Goal: Information Seeking & Learning: Compare options

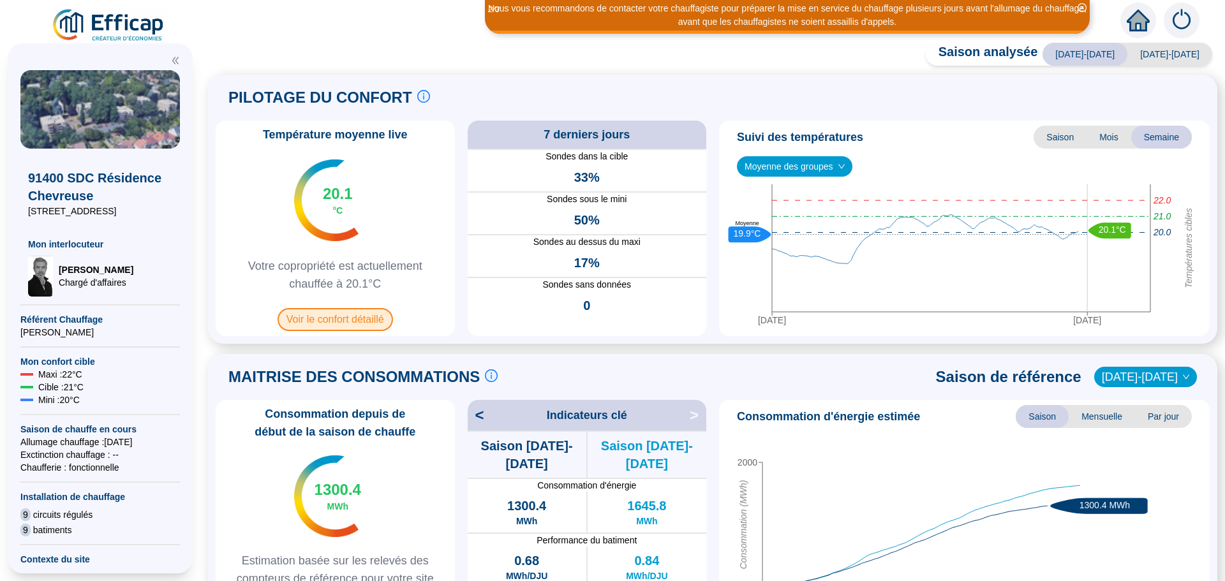
click at [310, 317] on span "Voir le confort détaillé" at bounding box center [334, 319] width 115 height 23
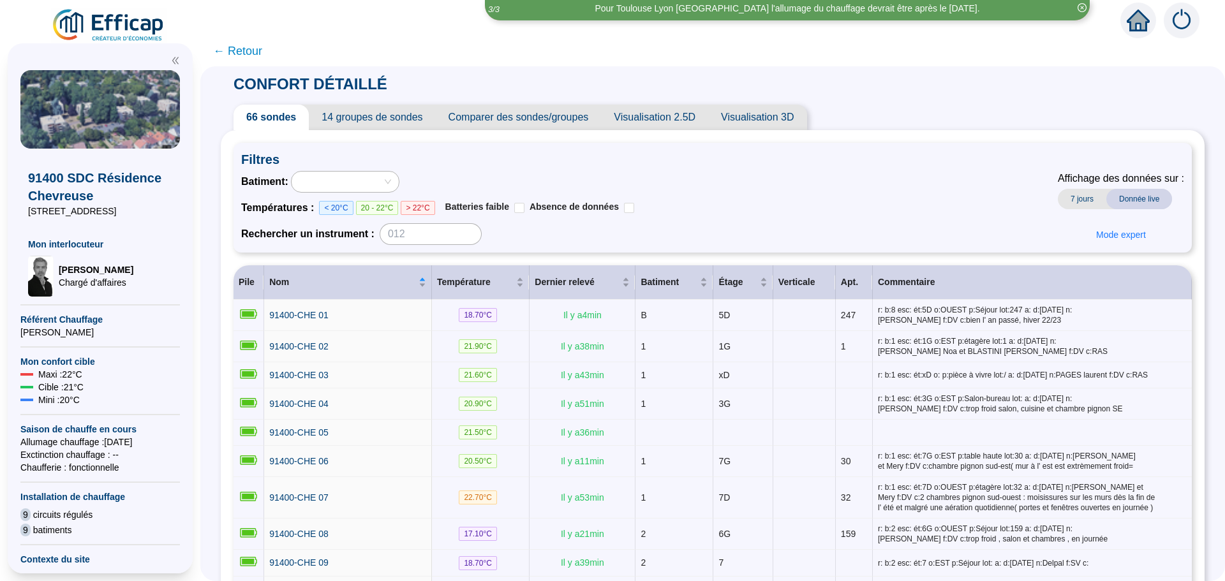
click at [527, 119] on span "Comparer des sondes/groupes" at bounding box center [519, 118] width 166 height 26
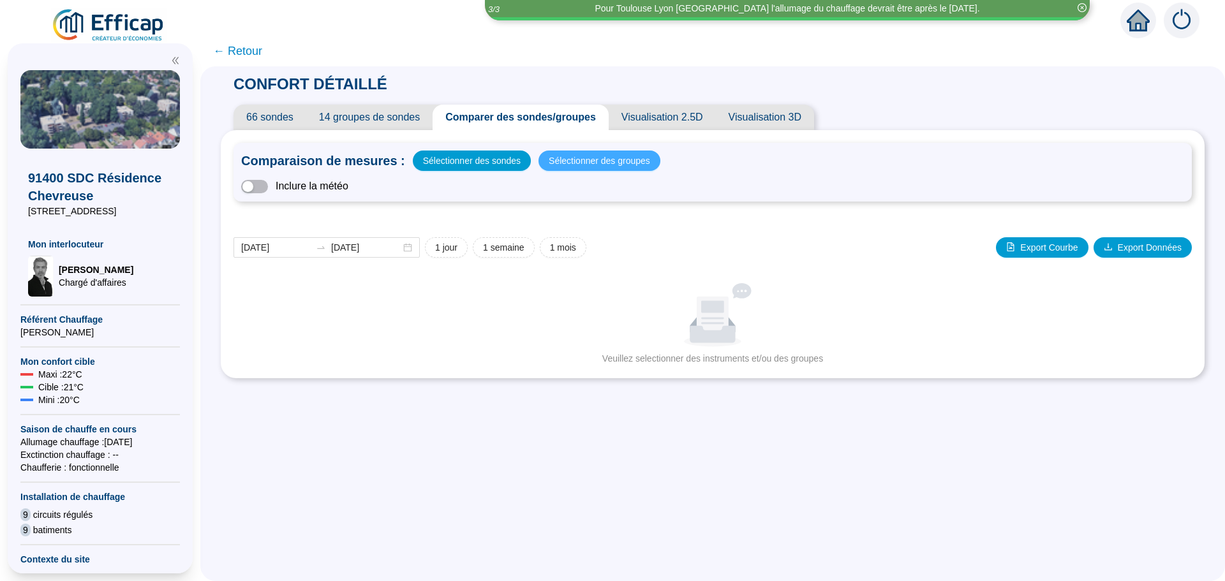
click at [562, 157] on span "Sélectionner des groupes" at bounding box center [598, 161] width 101 height 18
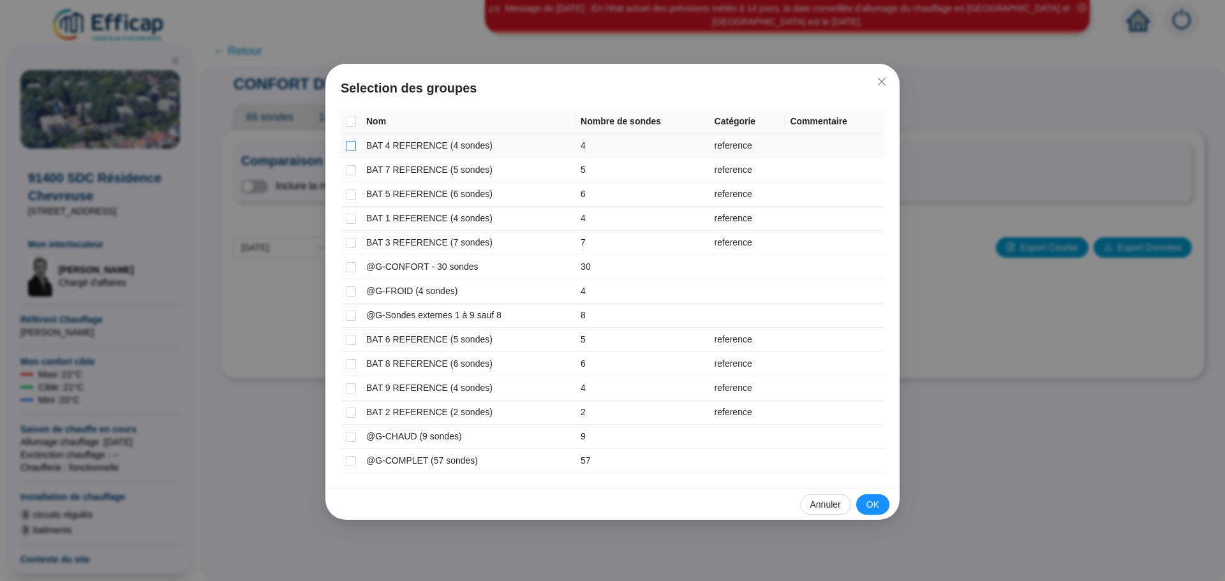
click at [348, 143] on input "checkbox" at bounding box center [351, 146] width 10 height 10
checkbox input "true"
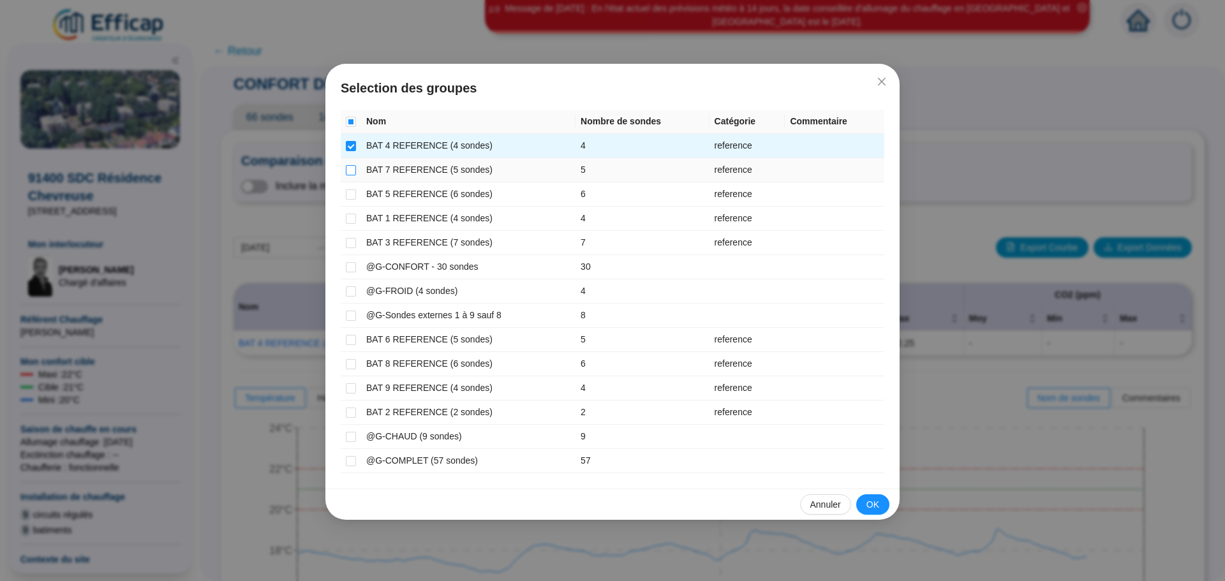
click at [351, 171] on input "checkbox" at bounding box center [351, 170] width 10 height 10
checkbox input "true"
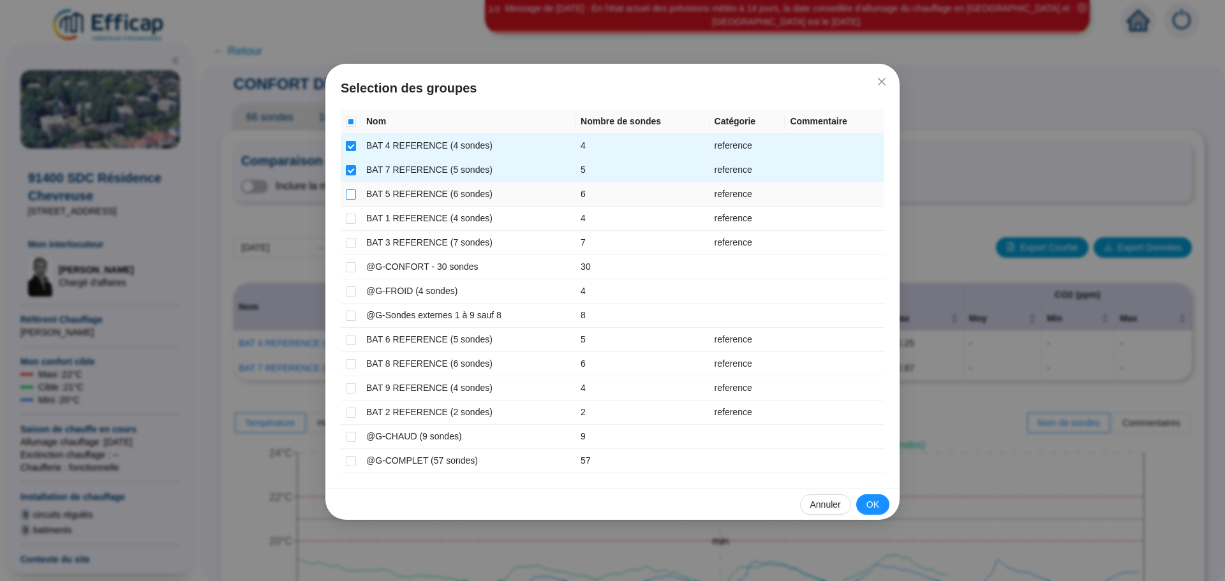
click at [352, 191] on input "checkbox" at bounding box center [351, 194] width 10 height 10
checkbox input "true"
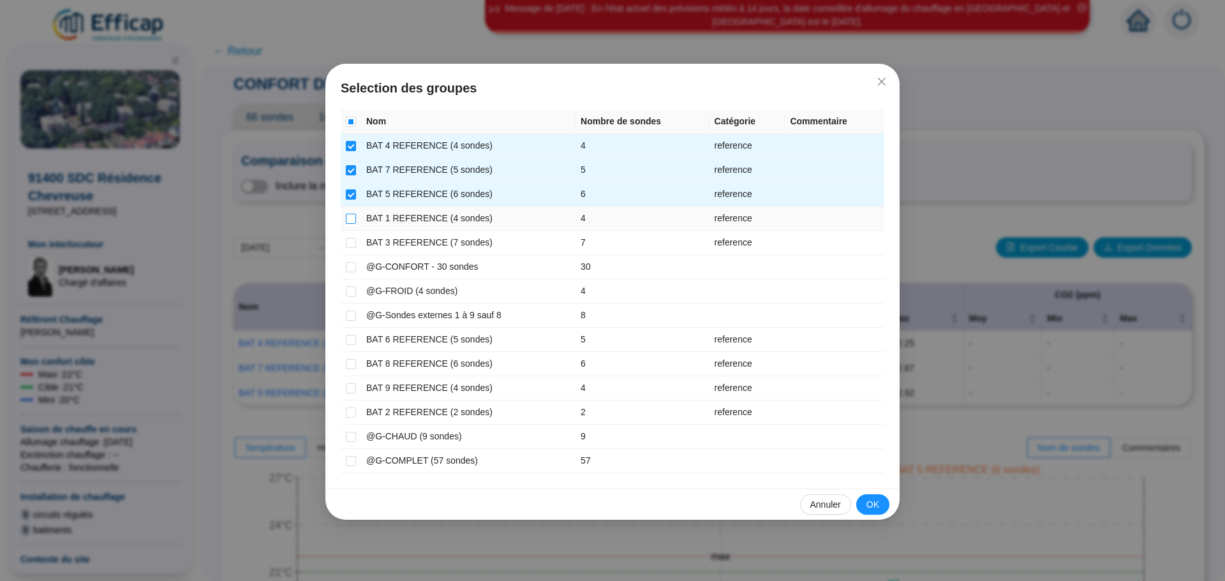
click at [348, 216] on input "checkbox" at bounding box center [351, 219] width 10 height 10
checkbox input "true"
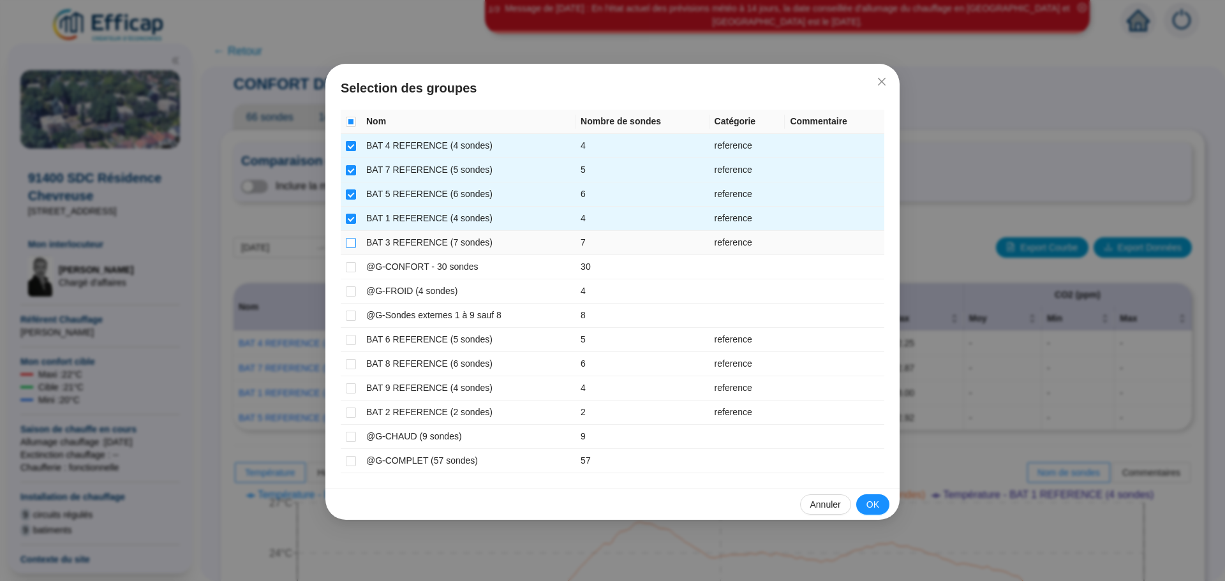
click at [347, 244] on input "checkbox" at bounding box center [351, 243] width 10 height 10
checkbox input "true"
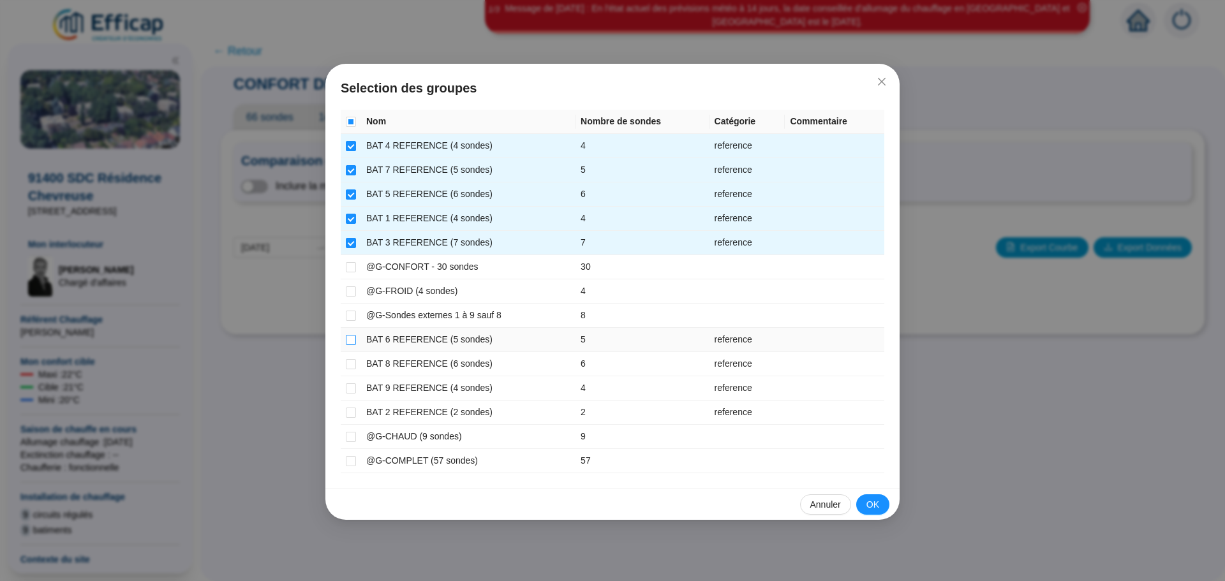
click at [351, 341] on input "checkbox" at bounding box center [351, 340] width 10 height 10
checkbox input "true"
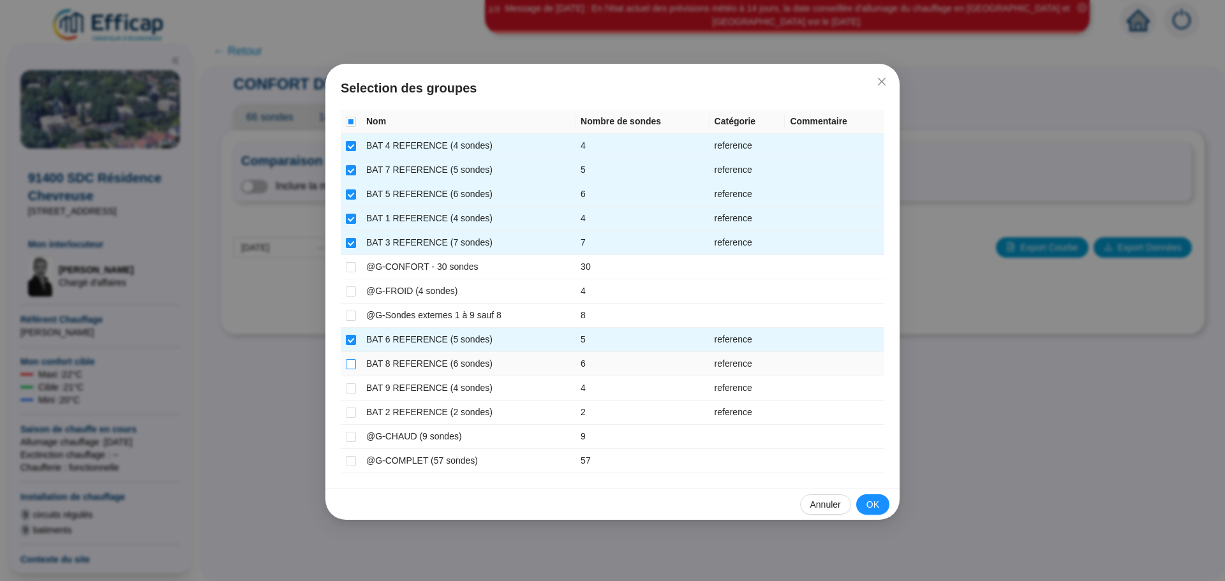
click at [349, 365] on input "checkbox" at bounding box center [351, 364] width 10 height 10
checkbox input "true"
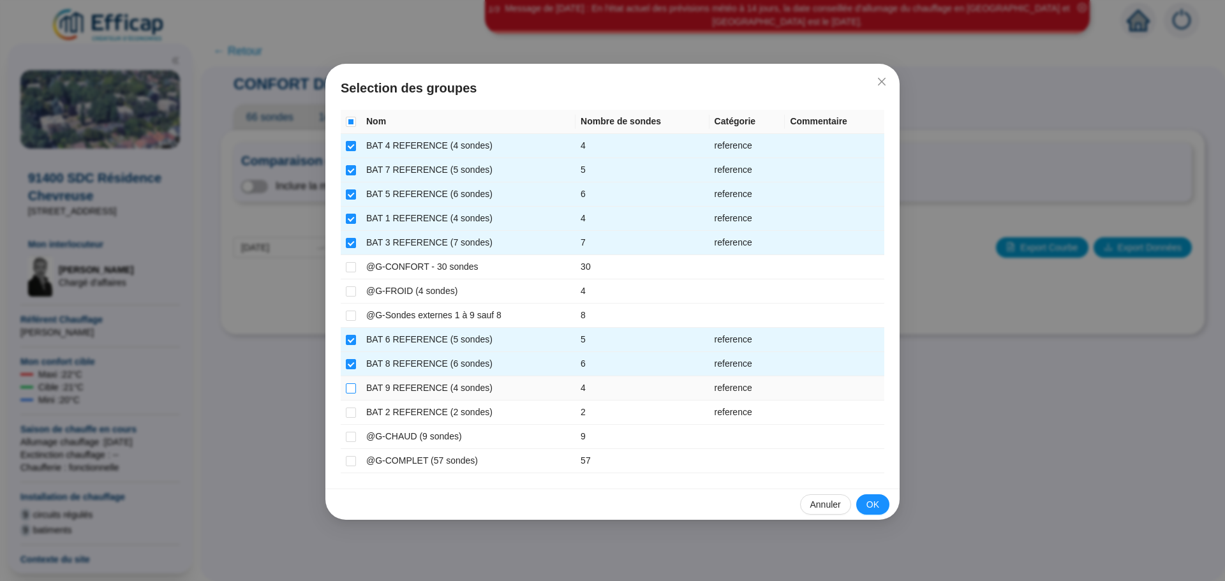
click at [349, 388] on input "checkbox" at bounding box center [351, 388] width 10 height 10
checkbox input "true"
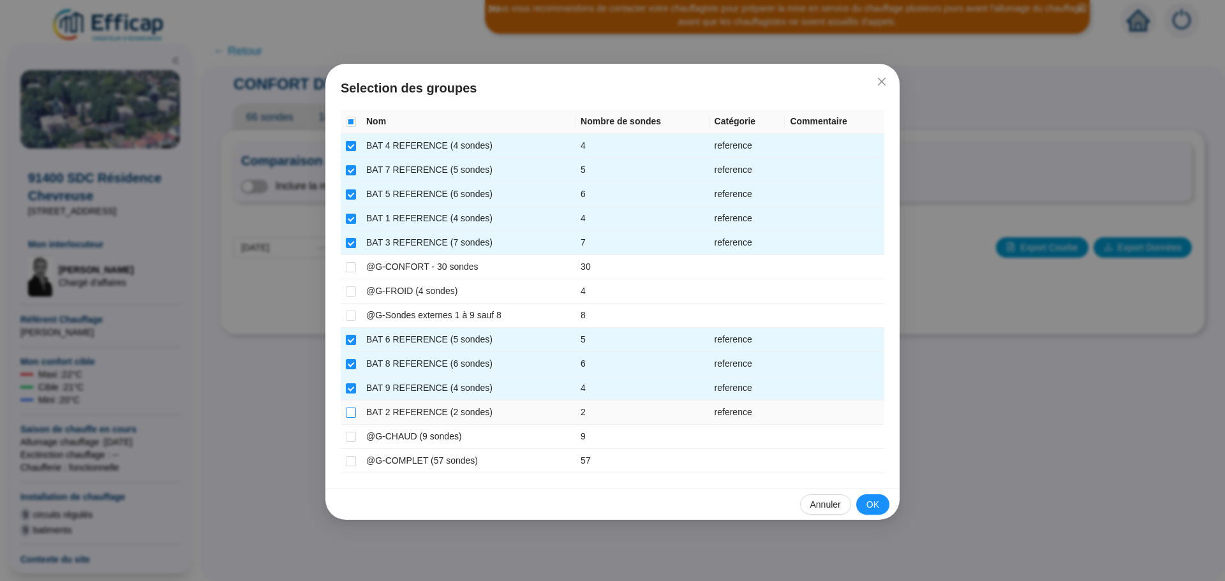
click at [349, 411] on input "checkbox" at bounding box center [351, 413] width 10 height 10
checkbox input "true"
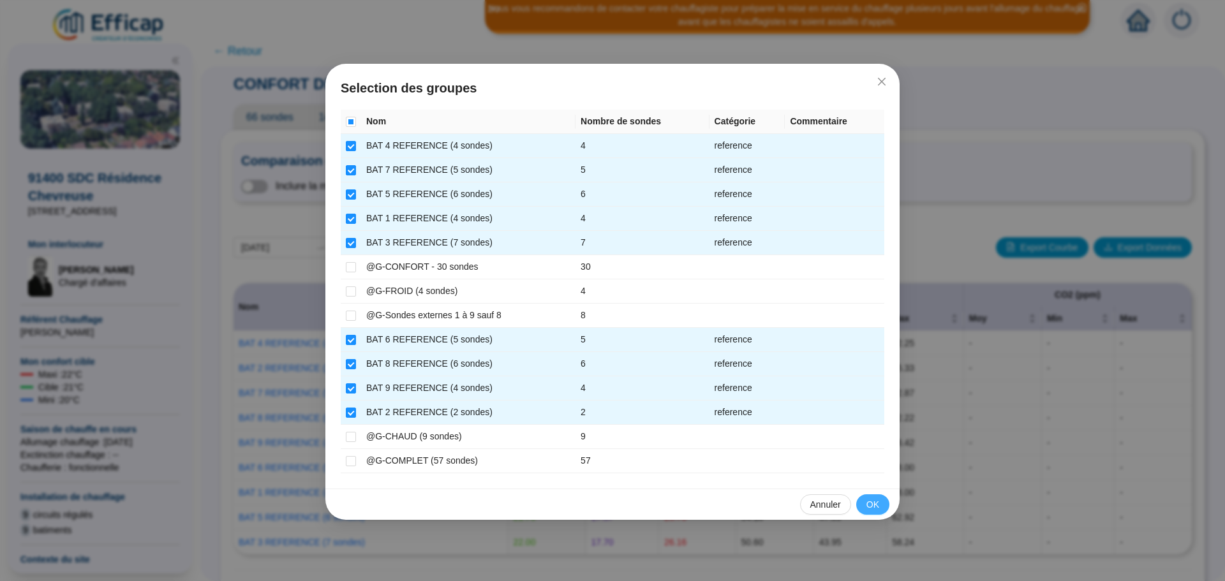
click at [863, 504] on button "OK" at bounding box center [872, 504] width 33 height 20
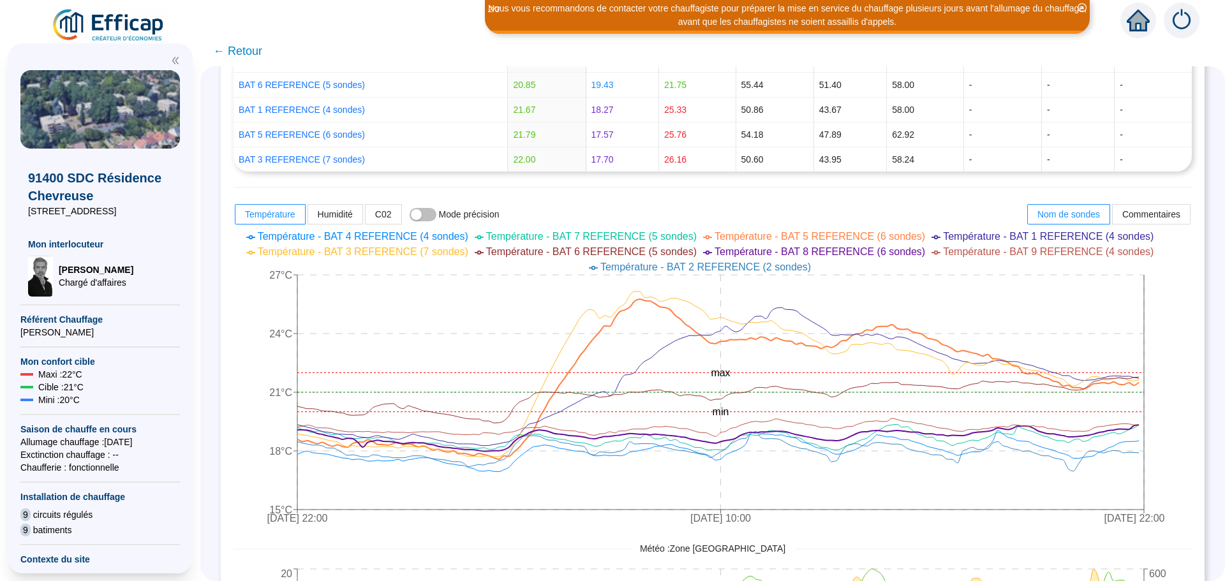
scroll to position [446, 0]
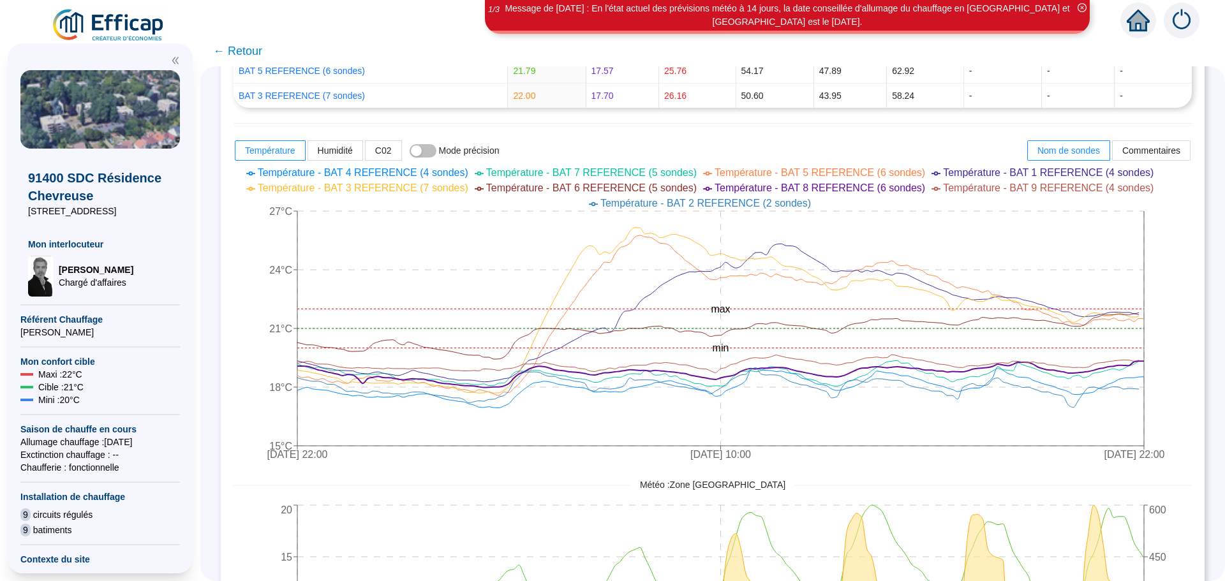
click at [783, 580] on html "Message de [DATE] : En l'état actuel des prévisions météo à 14 jours, la date c…" at bounding box center [612, 290] width 1225 height 581
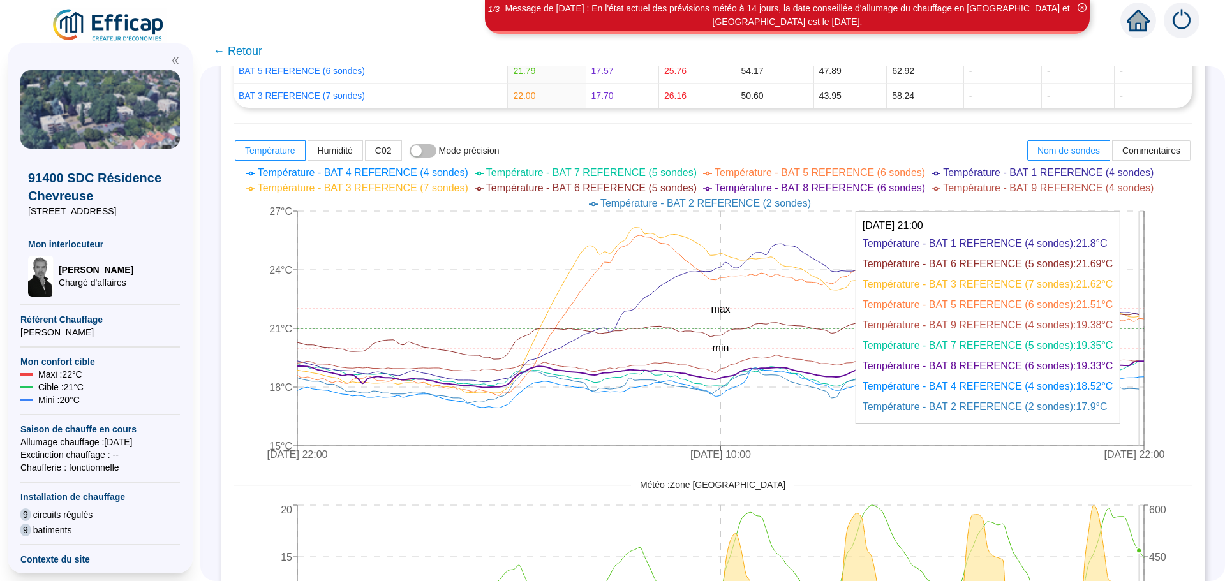
drag, startPoint x: 1148, startPoint y: 395, endPoint x: 1168, endPoint y: 396, distance: 19.8
click at [1168, 396] on icon "[DATE] 22:00 [DATE] 10:00 [DATE] 22:00 15°C 18°C 21°C 24°C 27°C min max" at bounding box center [702, 315] width 939 height 306
